Goal: Transaction & Acquisition: Purchase product/service

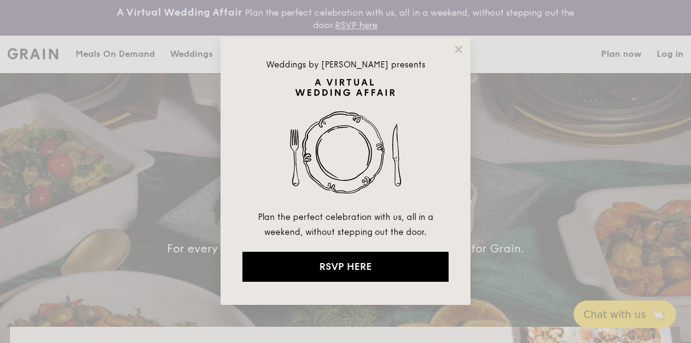
select select
click at [459, 46] on icon at bounding box center [458, 49] width 11 height 11
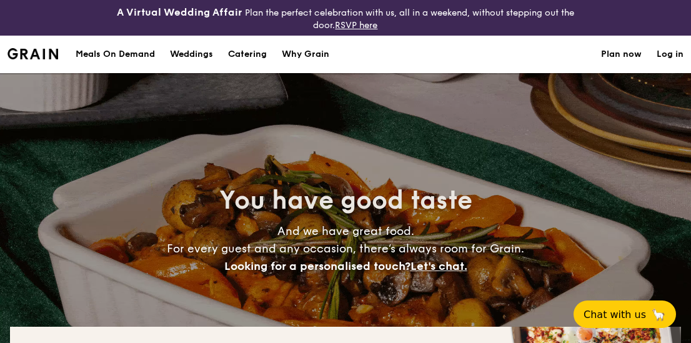
click at [243, 52] on h1 "Catering" at bounding box center [247, 54] width 39 height 37
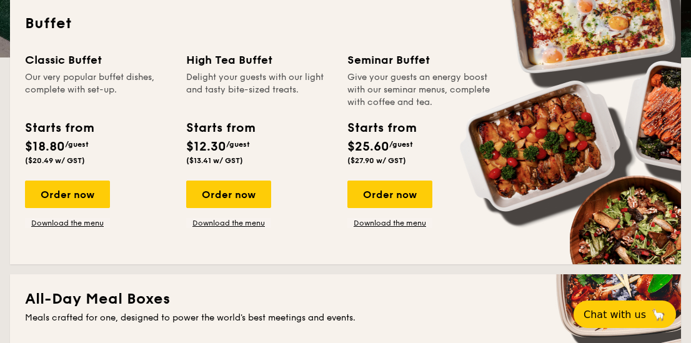
scroll to position [305, 0]
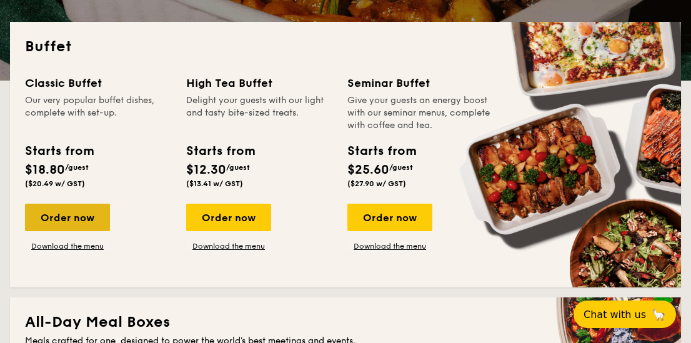
click at [66, 217] on div "Order now" at bounding box center [67, 217] width 85 height 27
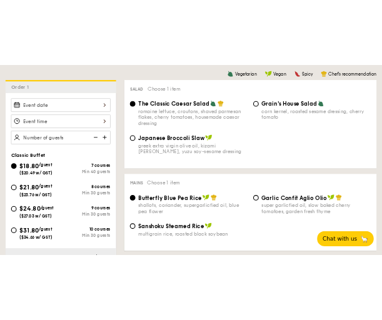
scroll to position [366, 0]
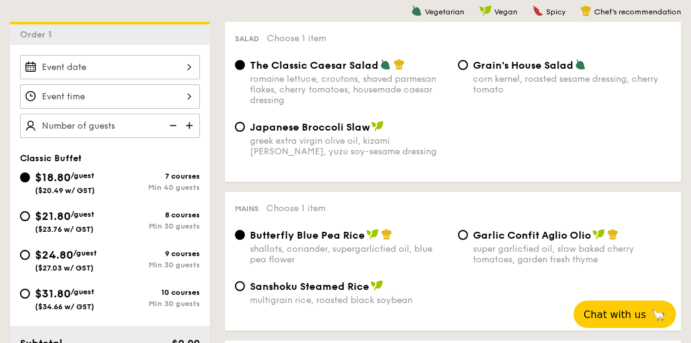
click at [64, 182] on span "$18.80" at bounding box center [53, 178] width 36 height 14
click at [30, 182] on input "$18.80 /guest ($20.49 w/ GST) 7 courses Min 40 guests" at bounding box center [25, 177] width 10 height 10
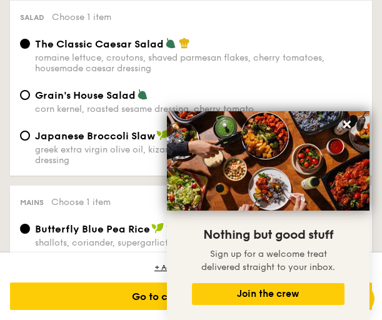
scroll to position [937, 0]
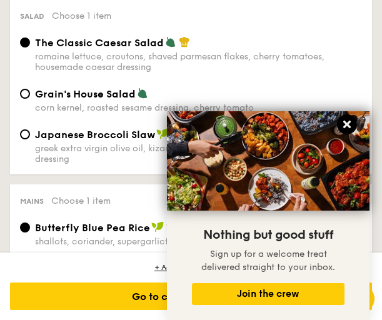
click at [346, 122] on icon at bounding box center [346, 124] width 11 height 11
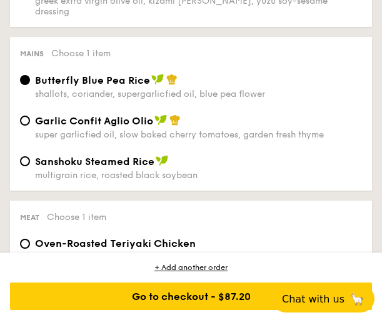
scroll to position [1073, 0]
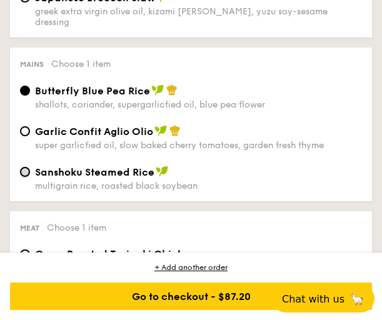
click at [25, 167] on input "Sanshoku Steamed Rice multigrain rice, roasted black soybean" at bounding box center [25, 172] width 10 height 10
radio input "true"
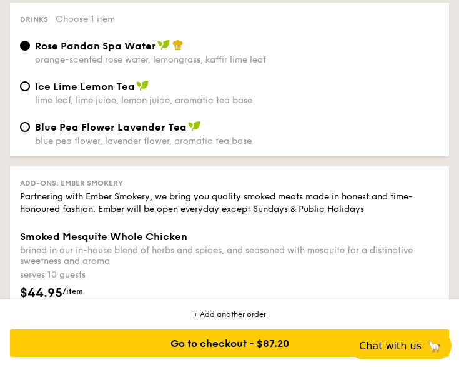
scroll to position [1938, 0]
